Goal: Task Accomplishment & Management: Complete application form

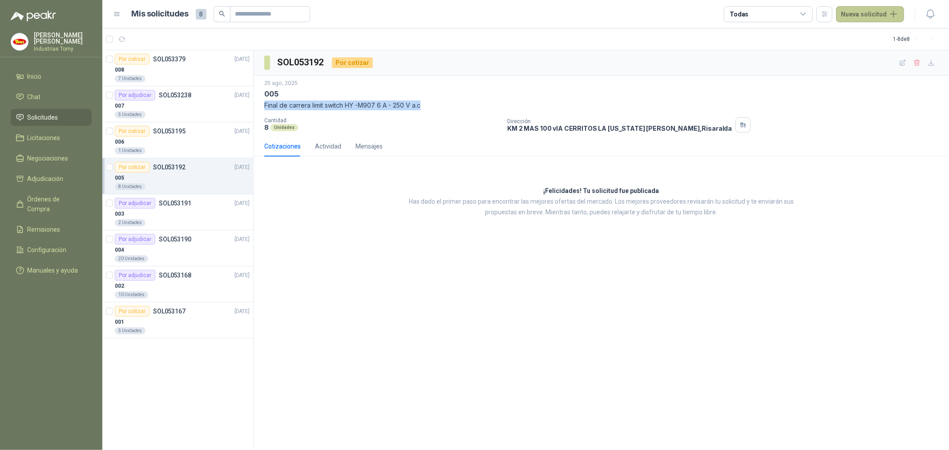
click at [863, 12] on button "Nueva solicitud" at bounding box center [870, 14] width 68 height 16
click at [893, 29] on link "Solicitud" at bounding box center [881, 36] width 76 height 16
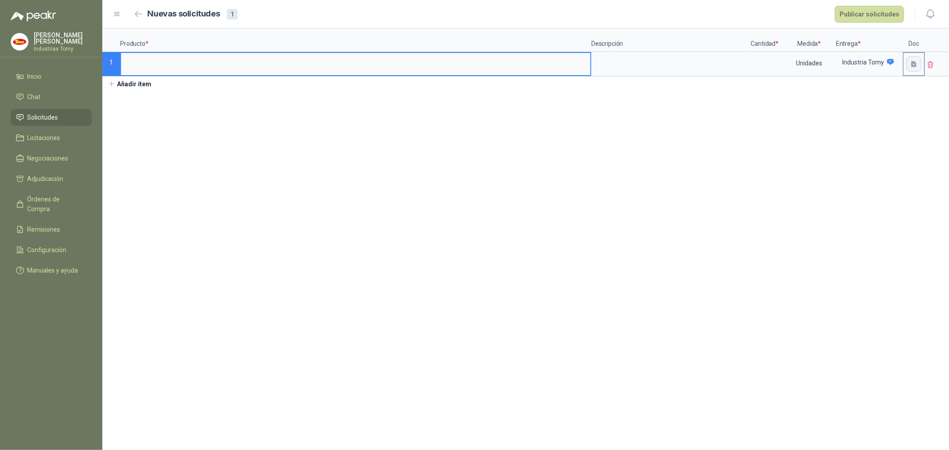
click at [914, 66] on icon "button" at bounding box center [913, 64] width 5 height 6
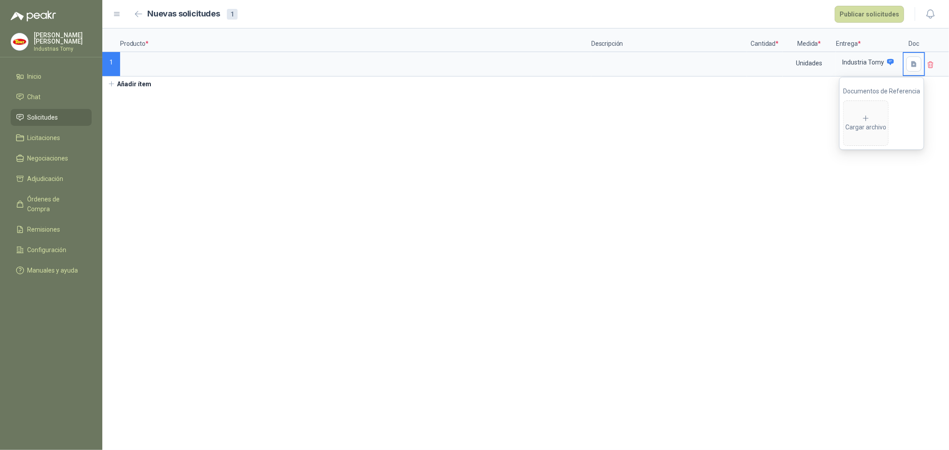
click at [509, 162] on section "Producto * Descripción Cantidad * Medida * Entrega * Doc 1 Unidades Industria T…" at bounding box center [525, 239] width 847 height 422
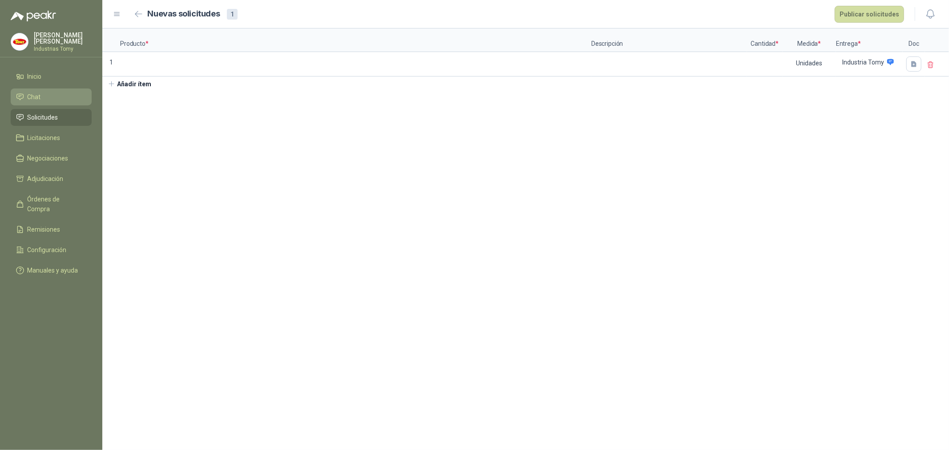
click at [47, 97] on li "Chat" at bounding box center [51, 97] width 70 height 10
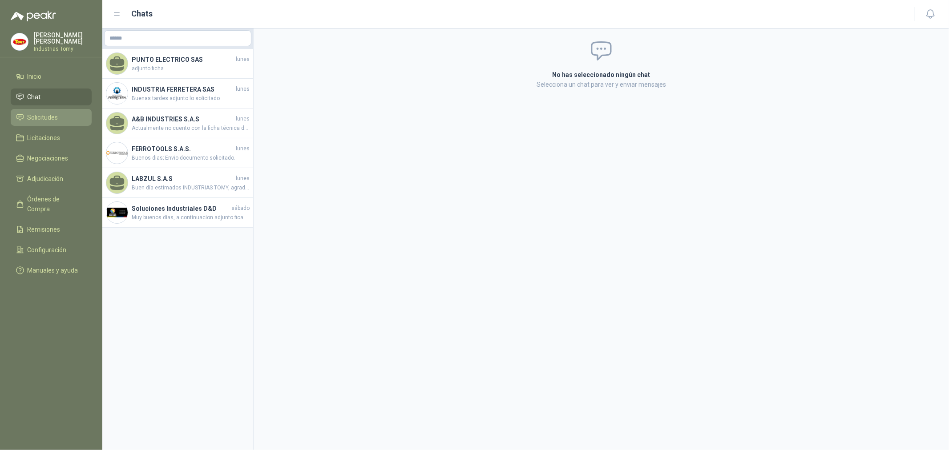
click at [61, 114] on li "Solicitudes" at bounding box center [51, 118] width 70 height 10
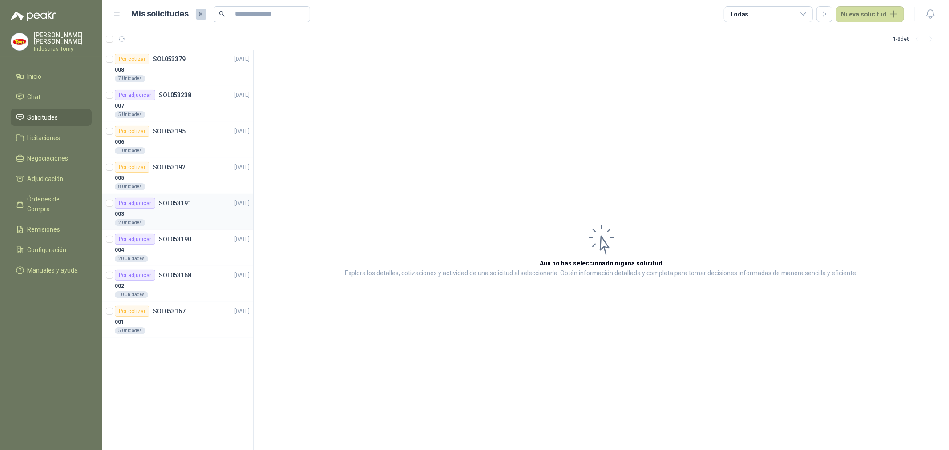
click at [169, 210] on div "003" at bounding box center [182, 214] width 135 height 11
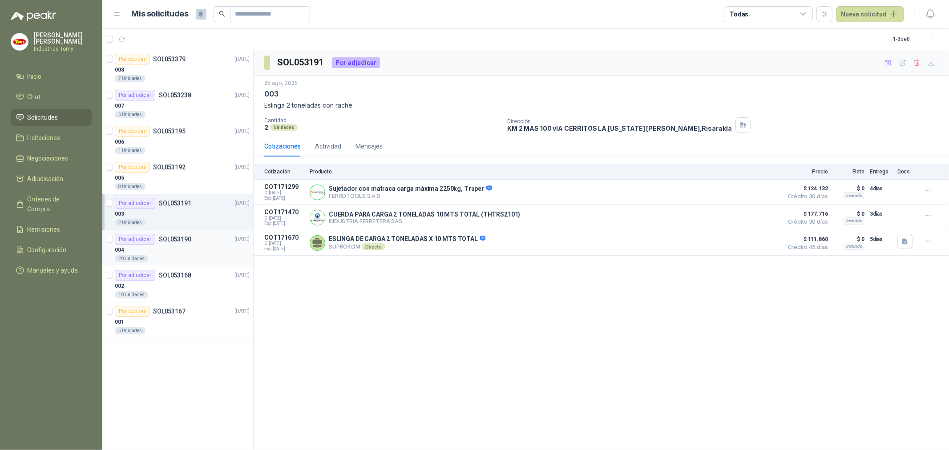
click at [184, 242] on p "SOL053190" at bounding box center [175, 239] width 32 height 6
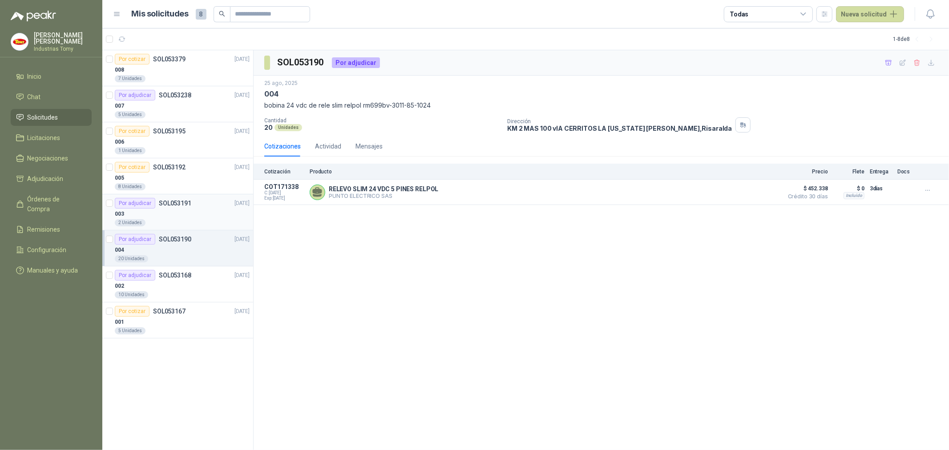
click at [186, 209] on div "003" at bounding box center [182, 214] width 135 height 11
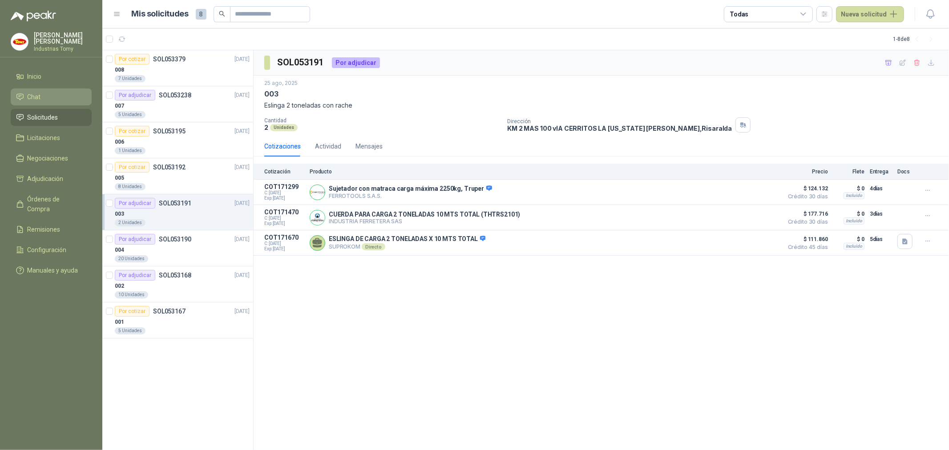
click at [60, 96] on li "Chat" at bounding box center [51, 97] width 70 height 10
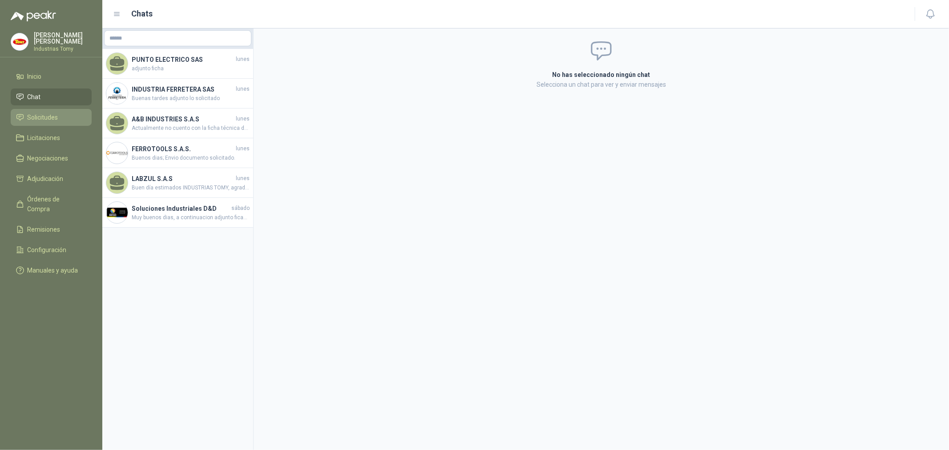
click at [56, 114] on span "Solicitudes" at bounding box center [43, 118] width 31 height 10
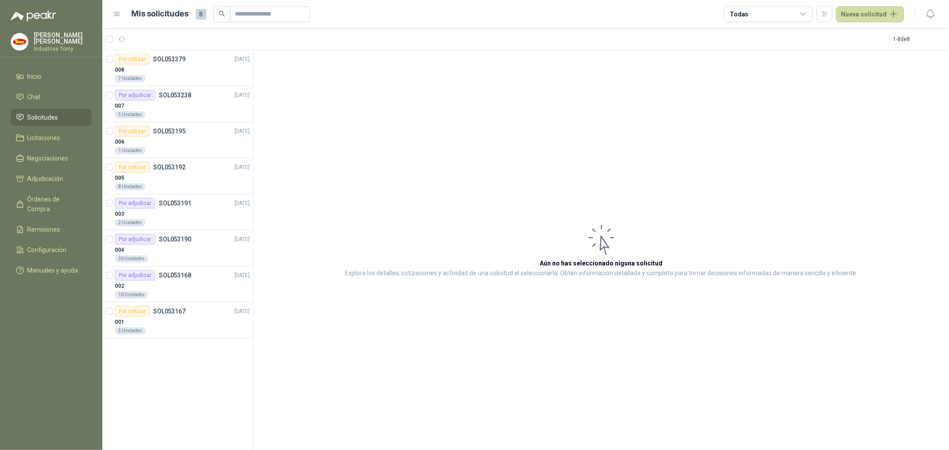
click at [206, 378] on div "Por cotizar SOL053379 [DATE] 008 7 Unidades Por adjudicar SOL053238 [DATE] 007 …" at bounding box center [177, 250] width 151 height 400
click at [381, 152] on article "Aún no has seleccionado niguna solicitud Explora los detalles, cotizaciones y a…" at bounding box center [601, 250] width 695 height 400
click at [460, 126] on article "Aún no has seleccionado niguna solicitud Explora los detalles, cotizaciones y a…" at bounding box center [601, 250] width 695 height 400
click at [401, 117] on article "Aún no has seleccionado niguna solicitud Explora los detalles, cotizaciones y a…" at bounding box center [601, 250] width 695 height 400
click at [383, 113] on article "Aún no has seleccionado niguna solicitud Explora los detalles, cotizaciones y a…" at bounding box center [601, 250] width 695 height 400
